Goal: Task Accomplishment & Management: Complete application form

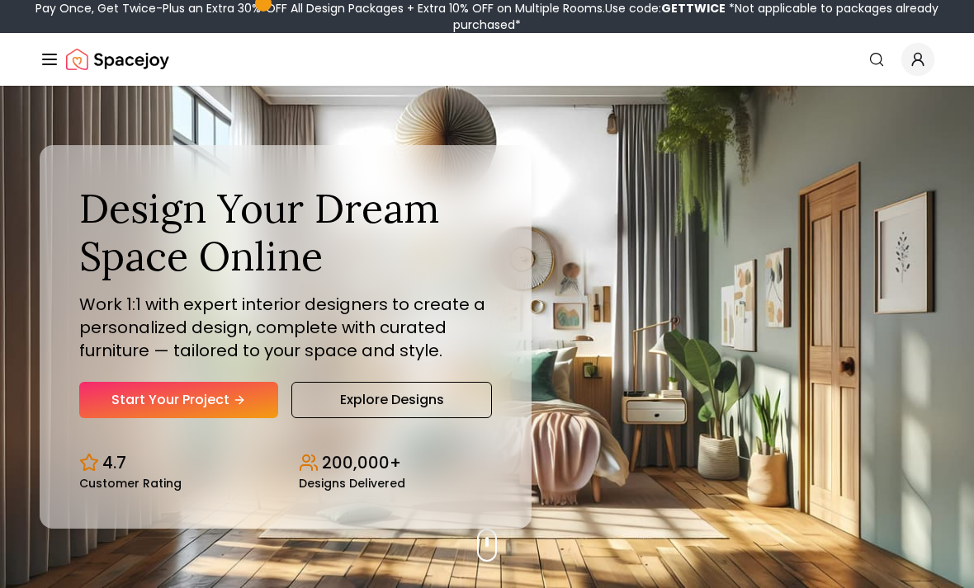
click at [220, 418] on link "Start Your Project" at bounding box center [178, 400] width 199 height 36
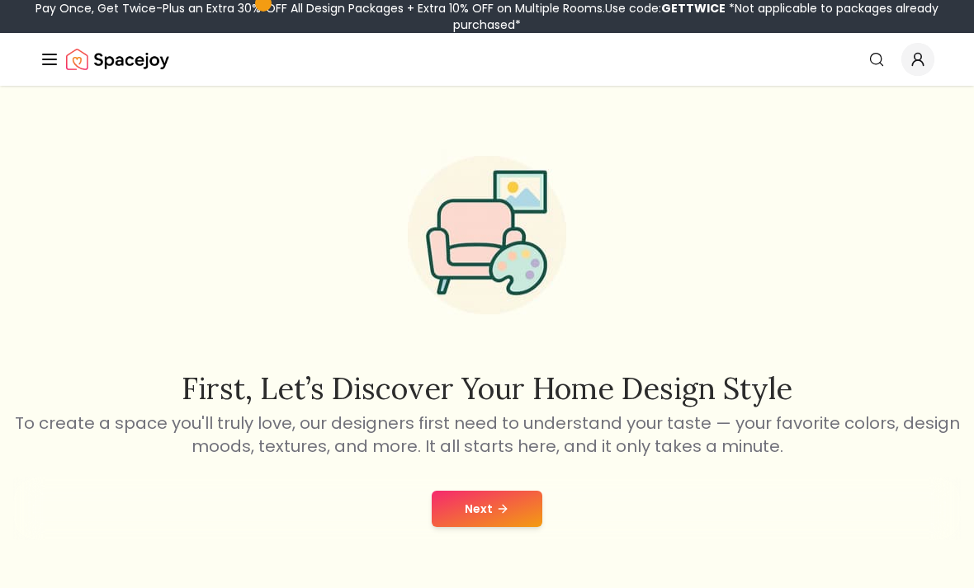
scroll to position [54, 0]
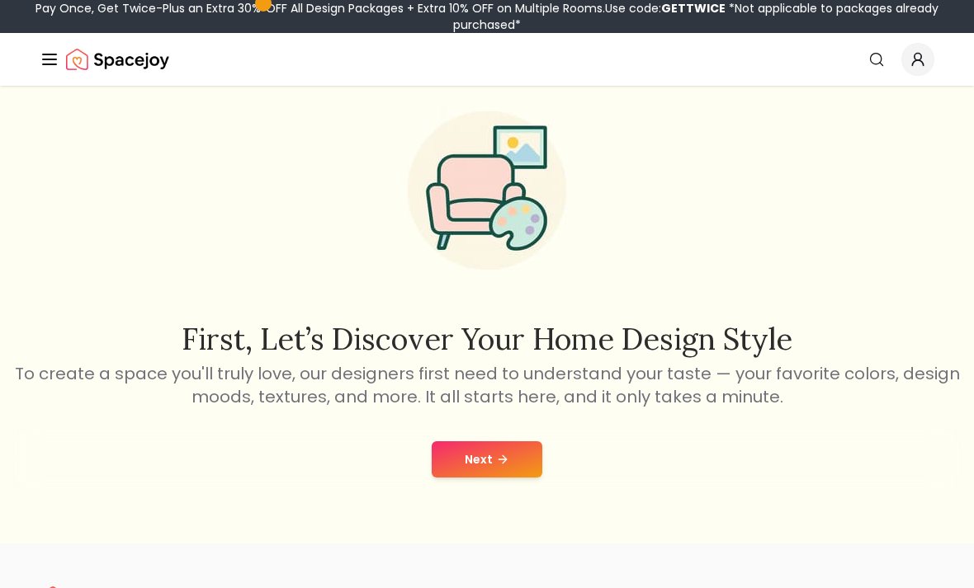
click at [455, 471] on button "Next" at bounding box center [487, 459] width 111 height 36
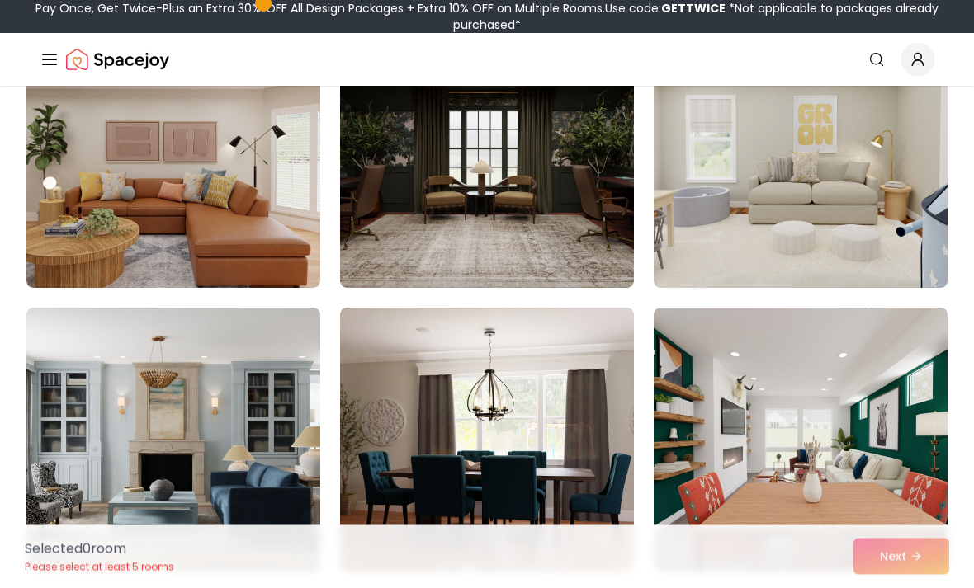
scroll to position [205, 0]
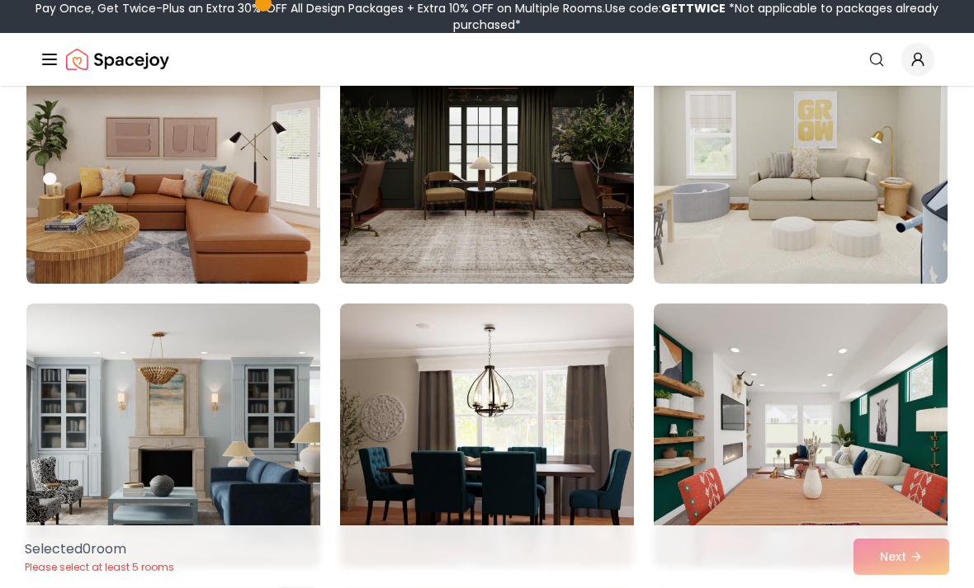
click at [242, 193] on img at bounding box center [173, 152] width 294 height 264
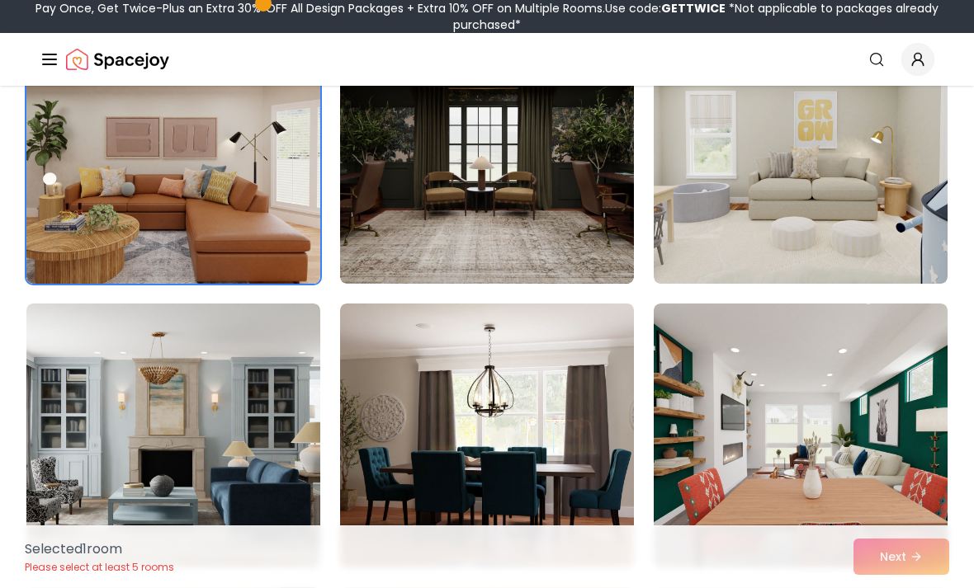
click at [238, 200] on img at bounding box center [173, 152] width 294 height 264
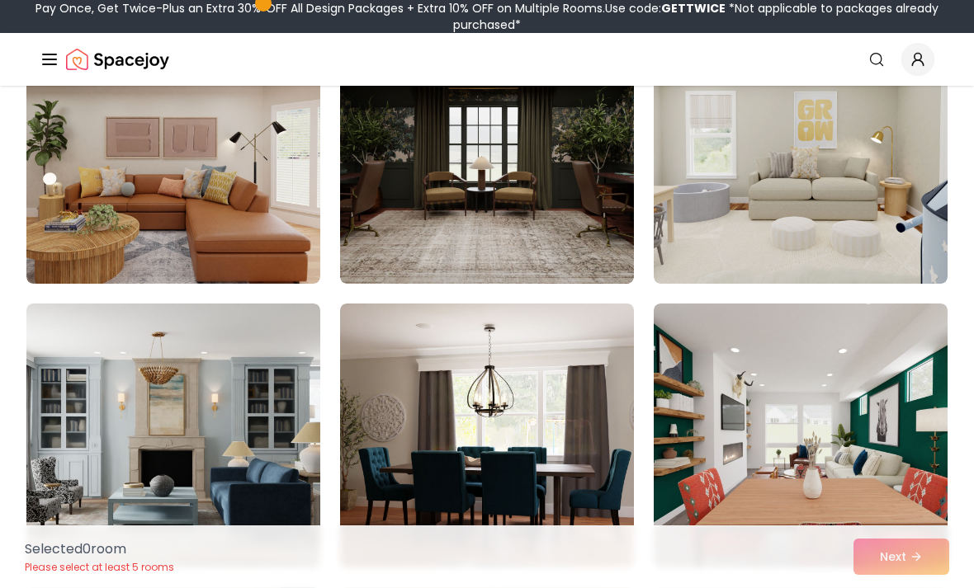
click at [264, 218] on img at bounding box center [173, 152] width 294 height 264
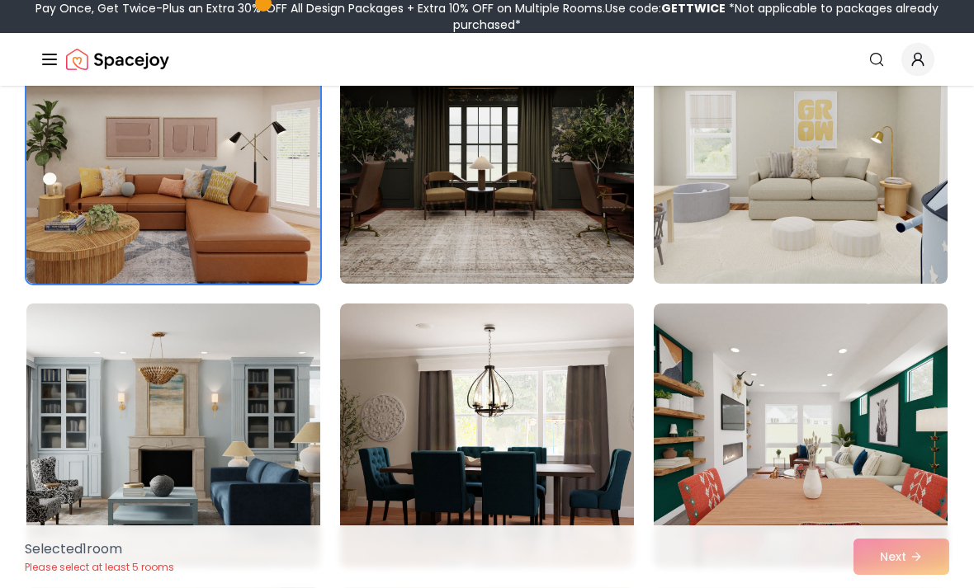
click at [880, 587] on div "Selected 1 room Please select at least 5 rooms Next" at bounding box center [487, 557] width 951 height 63
click at [890, 587] on div "Selected 1 room Please select at least 5 rooms Next" at bounding box center [487, 557] width 951 height 63
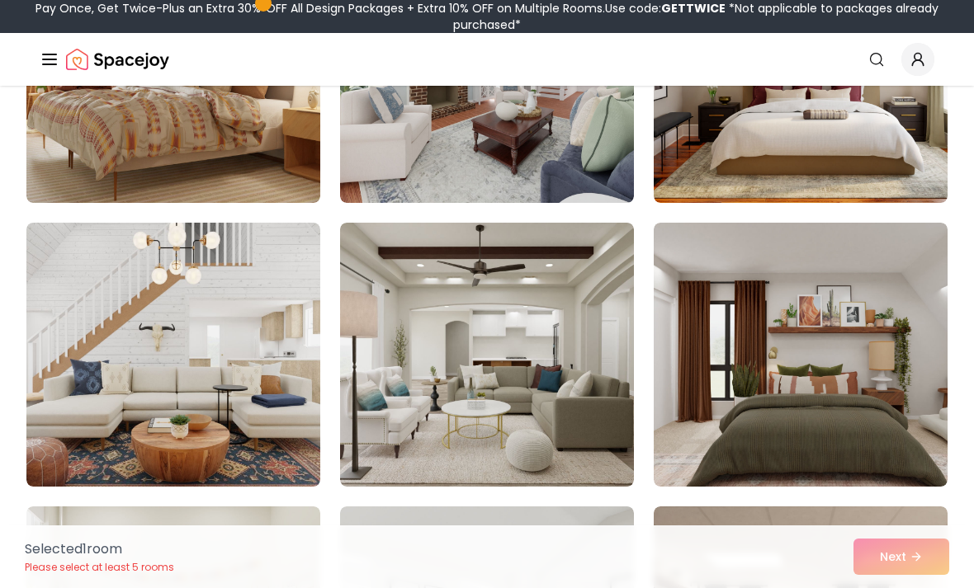
scroll to position [8232, 0]
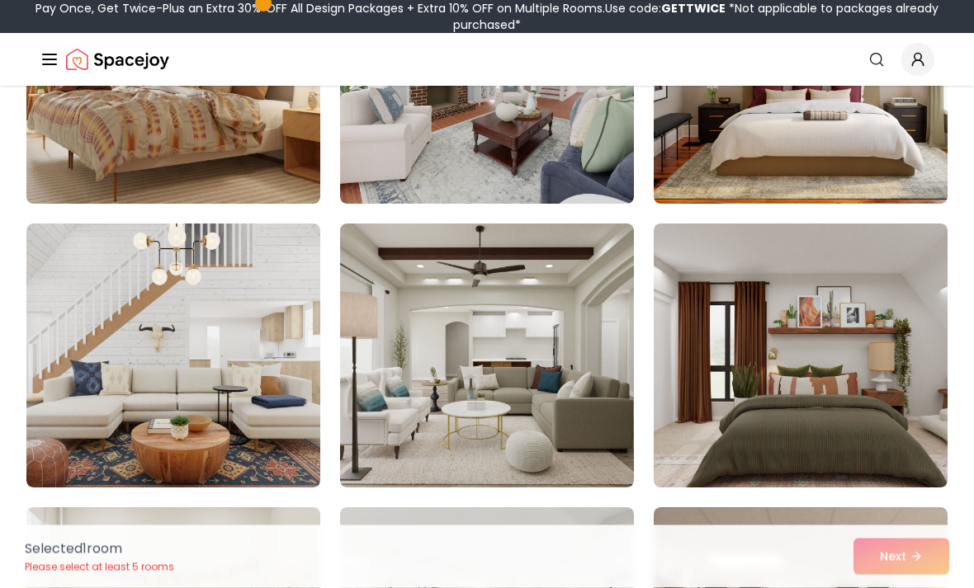
click at [583, 407] on img at bounding box center [487, 356] width 294 height 264
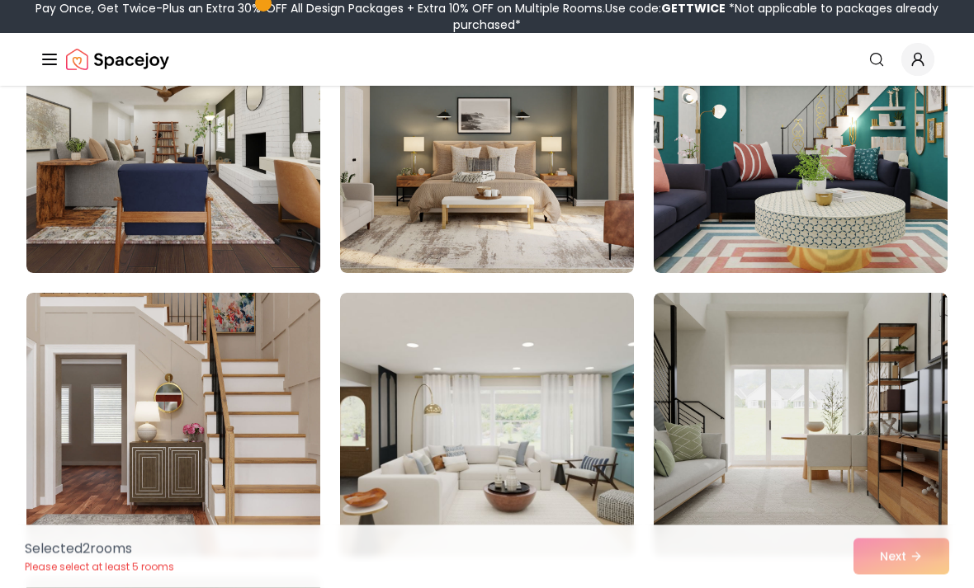
scroll to position [9015, 0]
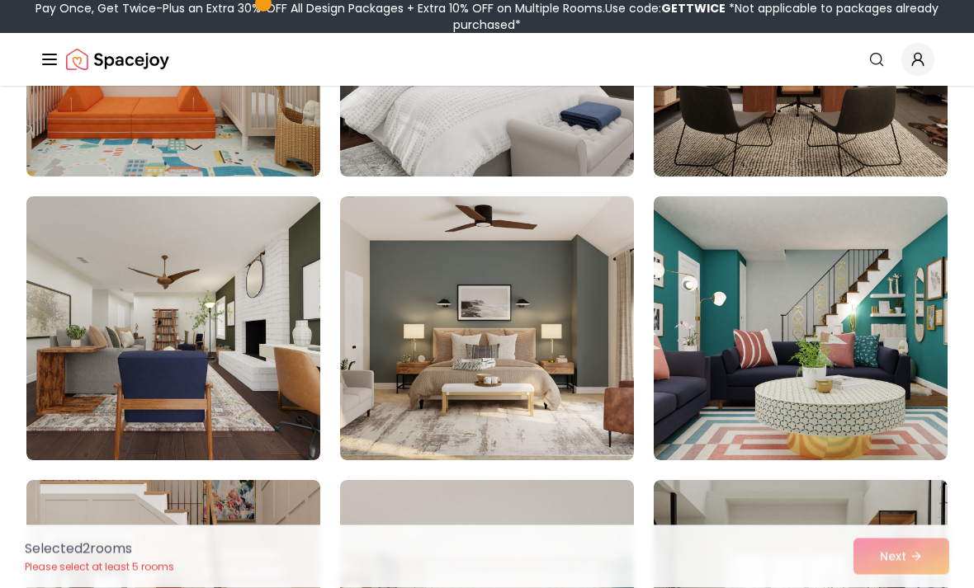
click at [755, 285] on img at bounding box center [800, 329] width 294 height 264
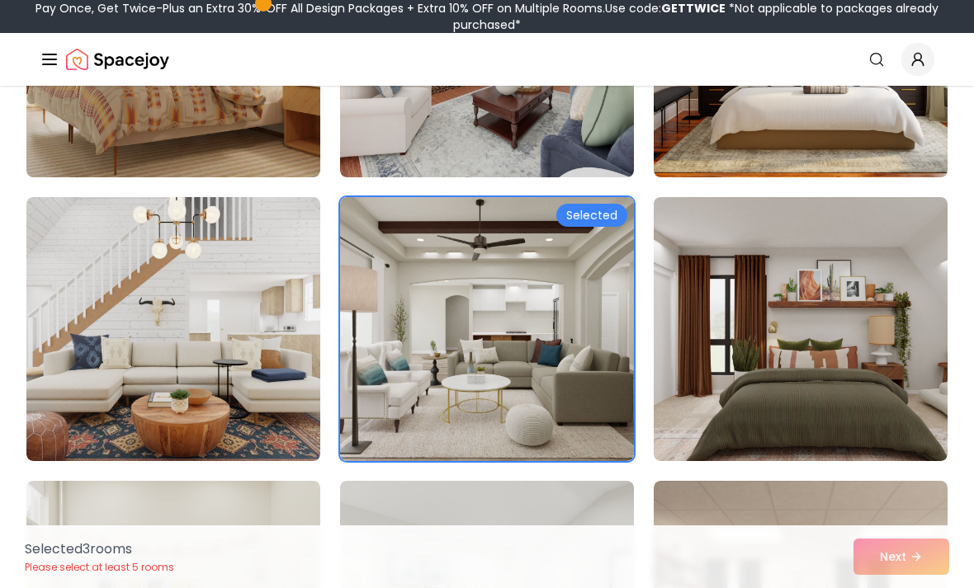
scroll to position [8254, 0]
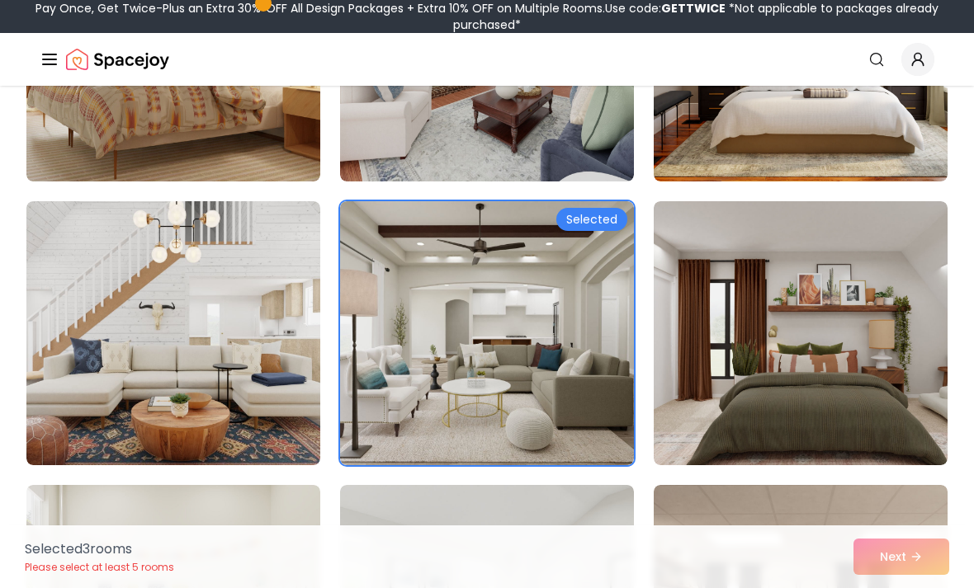
click at [252, 323] on img at bounding box center [173, 333] width 294 height 264
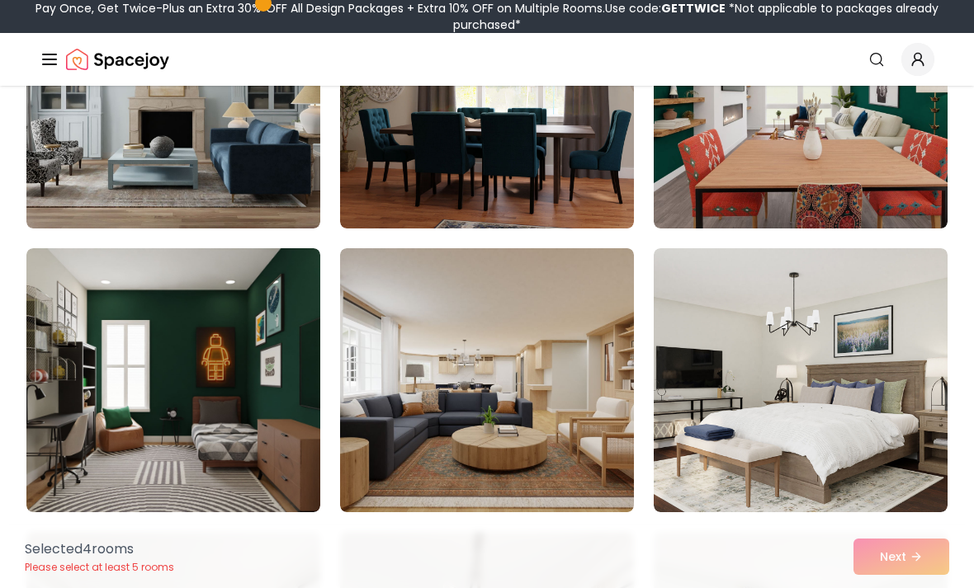
scroll to position [592, 0]
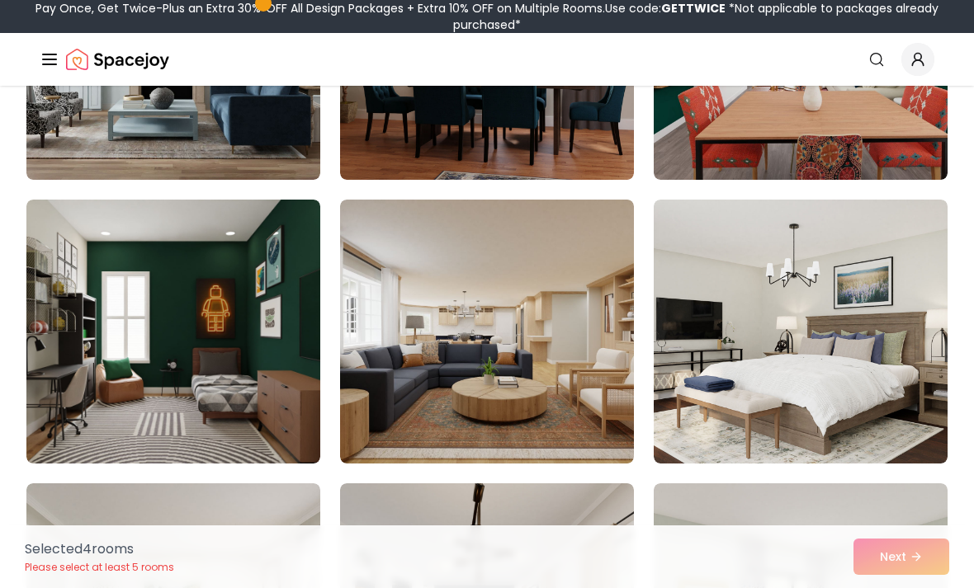
click at [583, 297] on img at bounding box center [487, 332] width 294 height 264
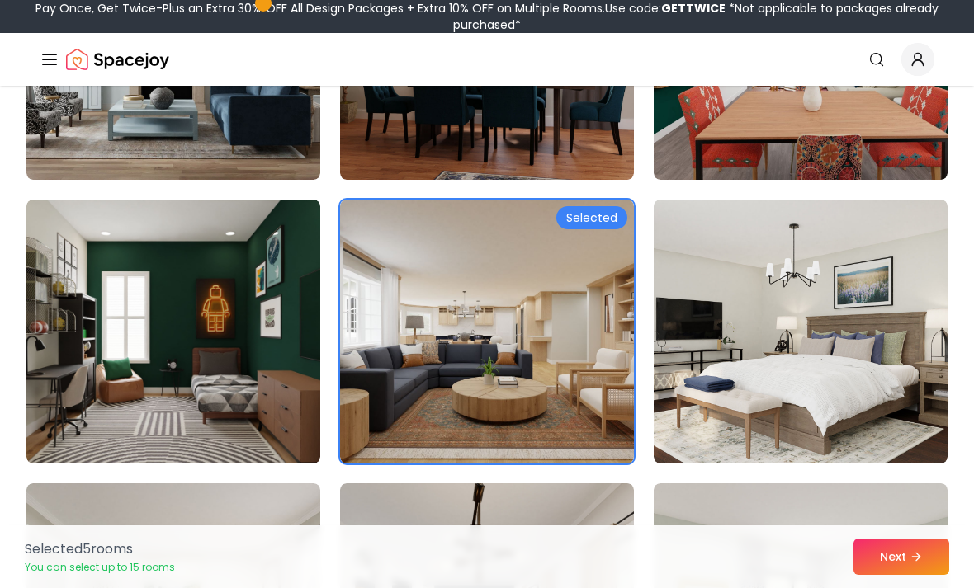
click at [920, 564] on icon at bounding box center [915, 556] width 13 height 13
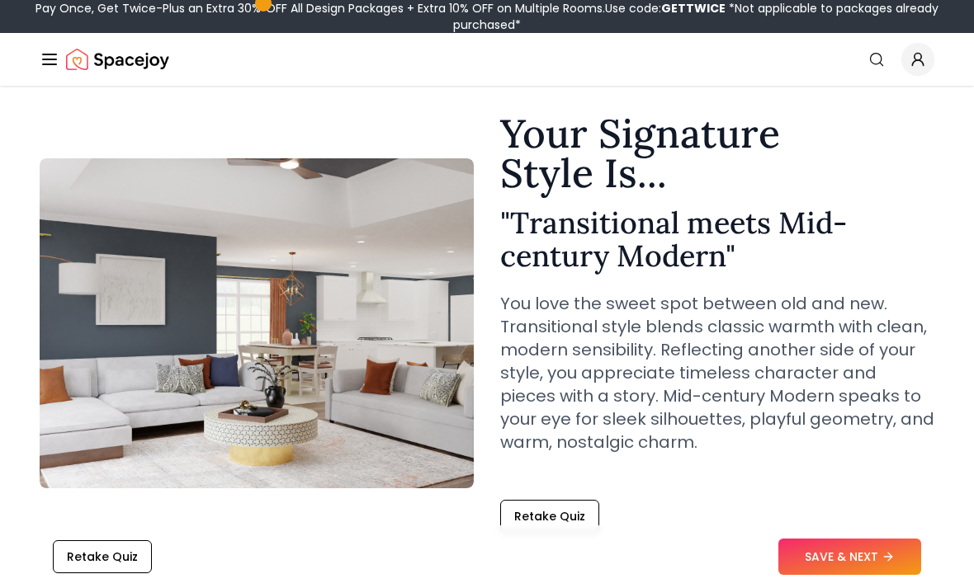
scroll to position [44, 0]
click at [880, 575] on button "SAVE & NEXT" at bounding box center [849, 557] width 143 height 36
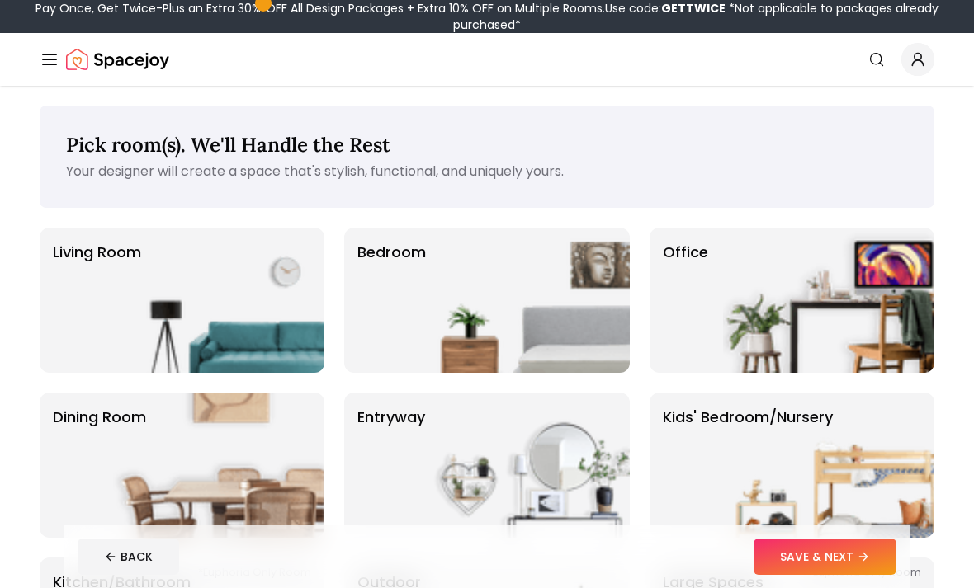
click at [252, 286] on img at bounding box center [218, 300] width 211 height 145
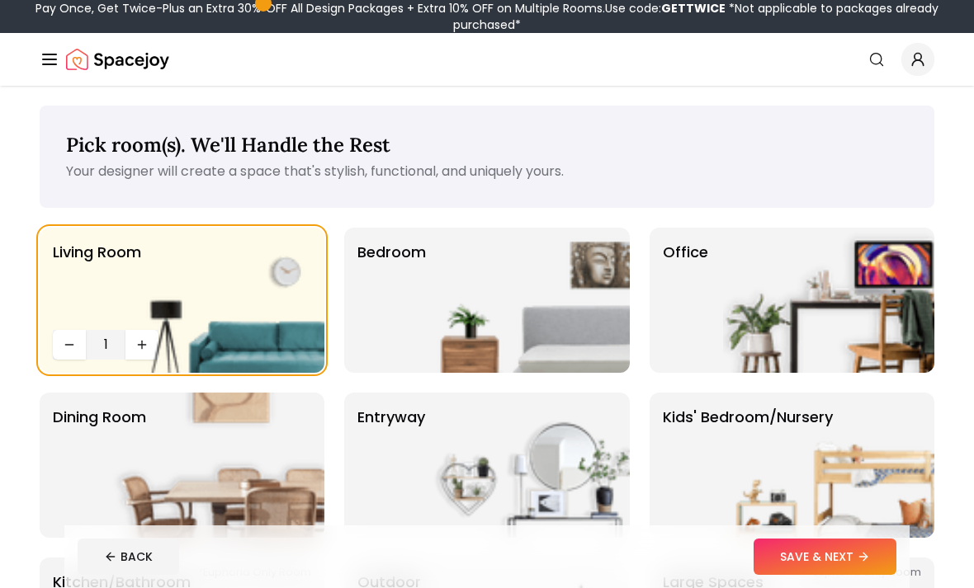
click at [872, 552] on button "SAVE & NEXT" at bounding box center [824, 557] width 143 height 36
